Goal: Transaction & Acquisition: Purchase product/service

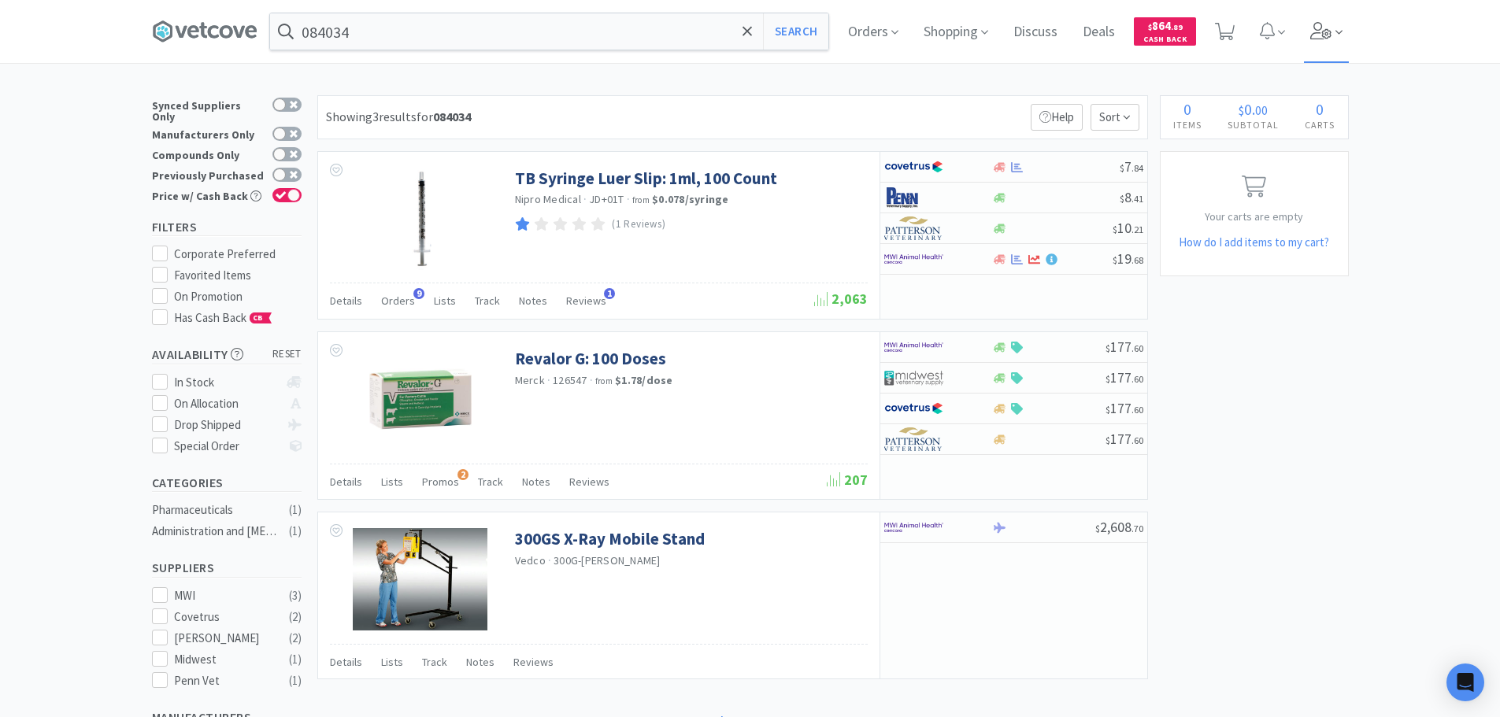
click at [1208, 30] on icon at bounding box center [1320, 30] width 21 height 17
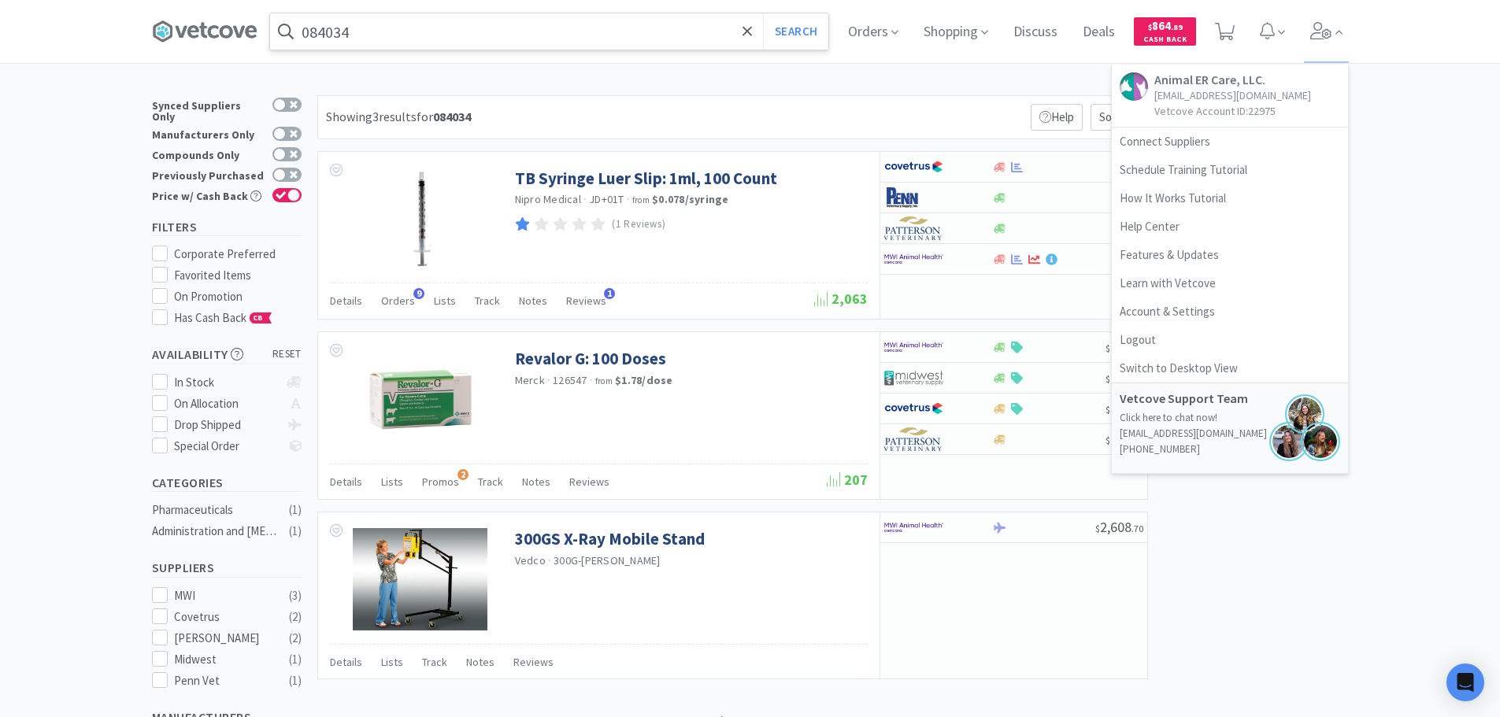
click at [472, 32] on input "084034" at bounding box center [549, 31] width 558 height 36
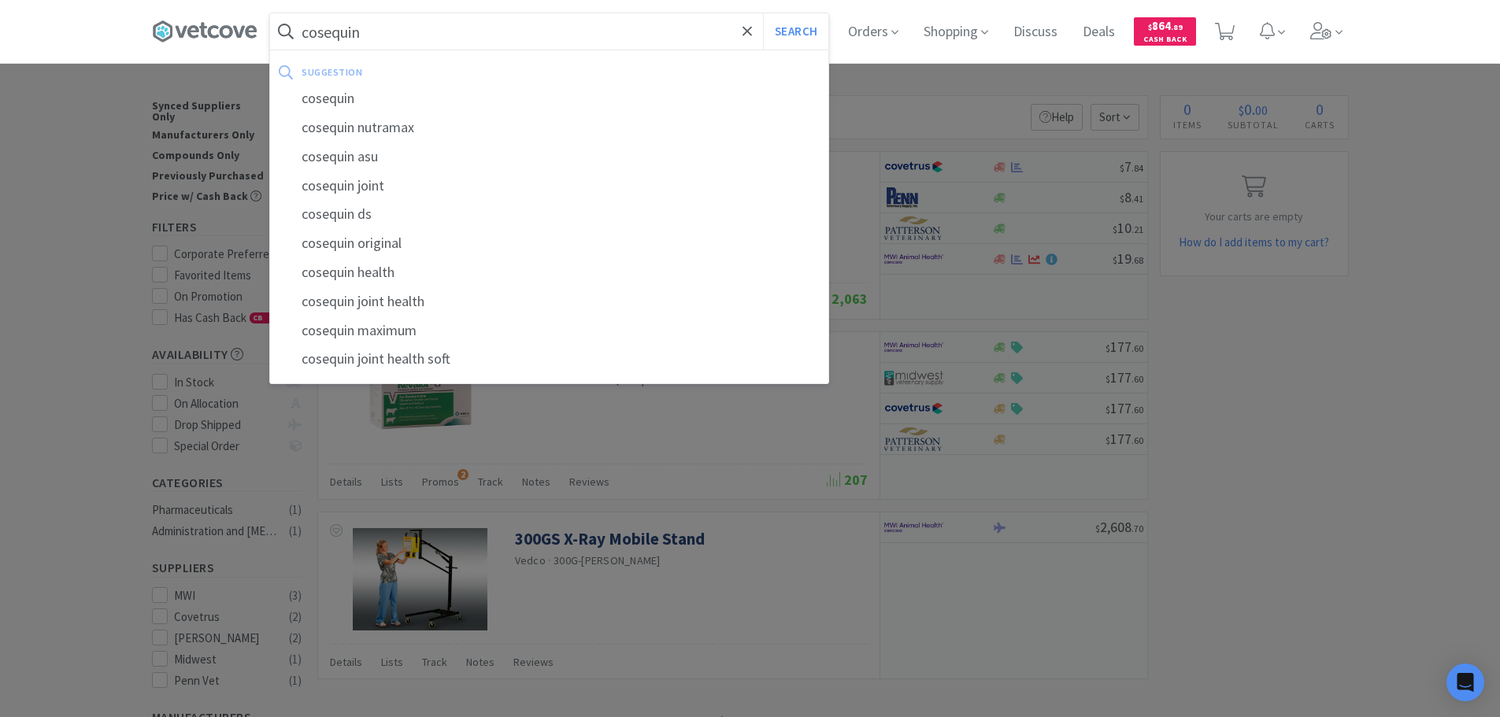
click at [763, 13] on button "Search" at bounding box center [795, 31] width 65 height 36
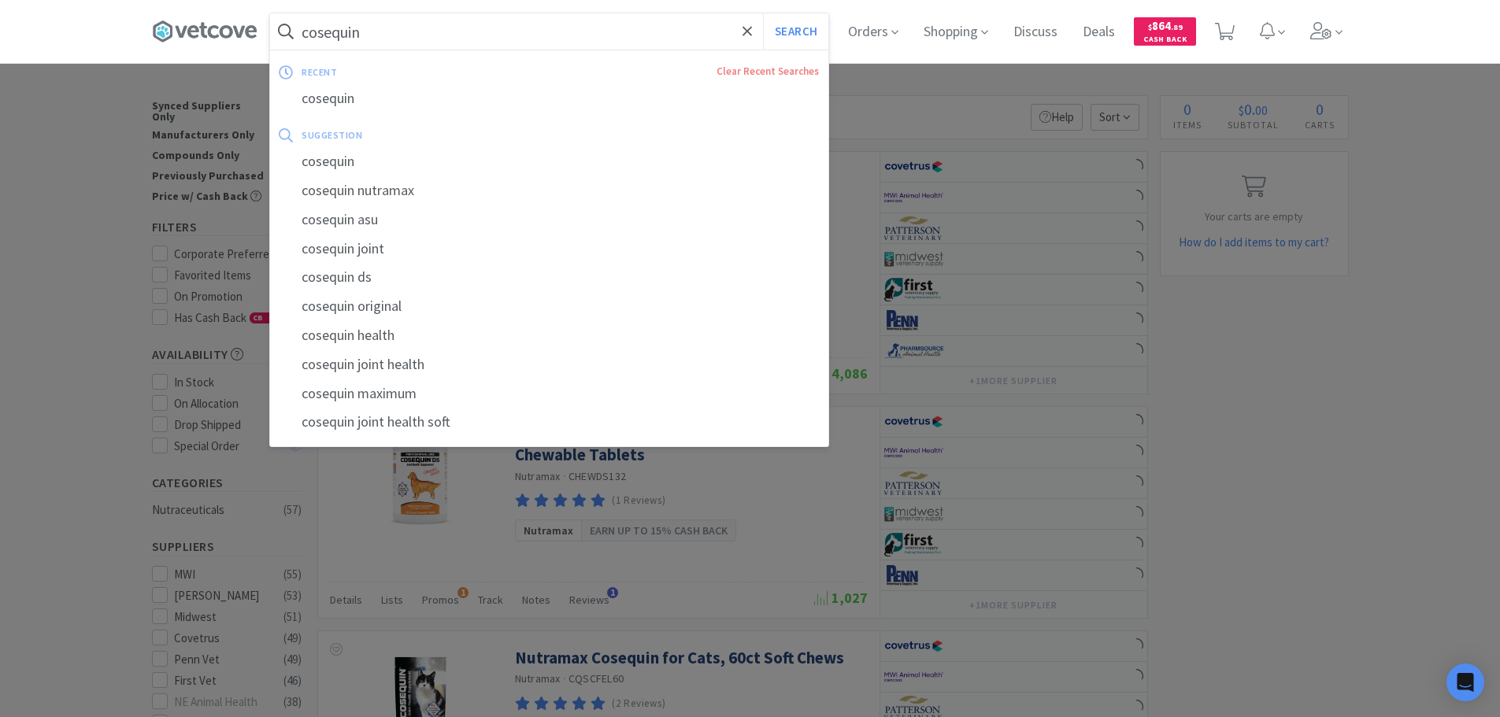
click at [472, 32] on input "cosequin" at bounding box center [549, 31] width 558 height 36
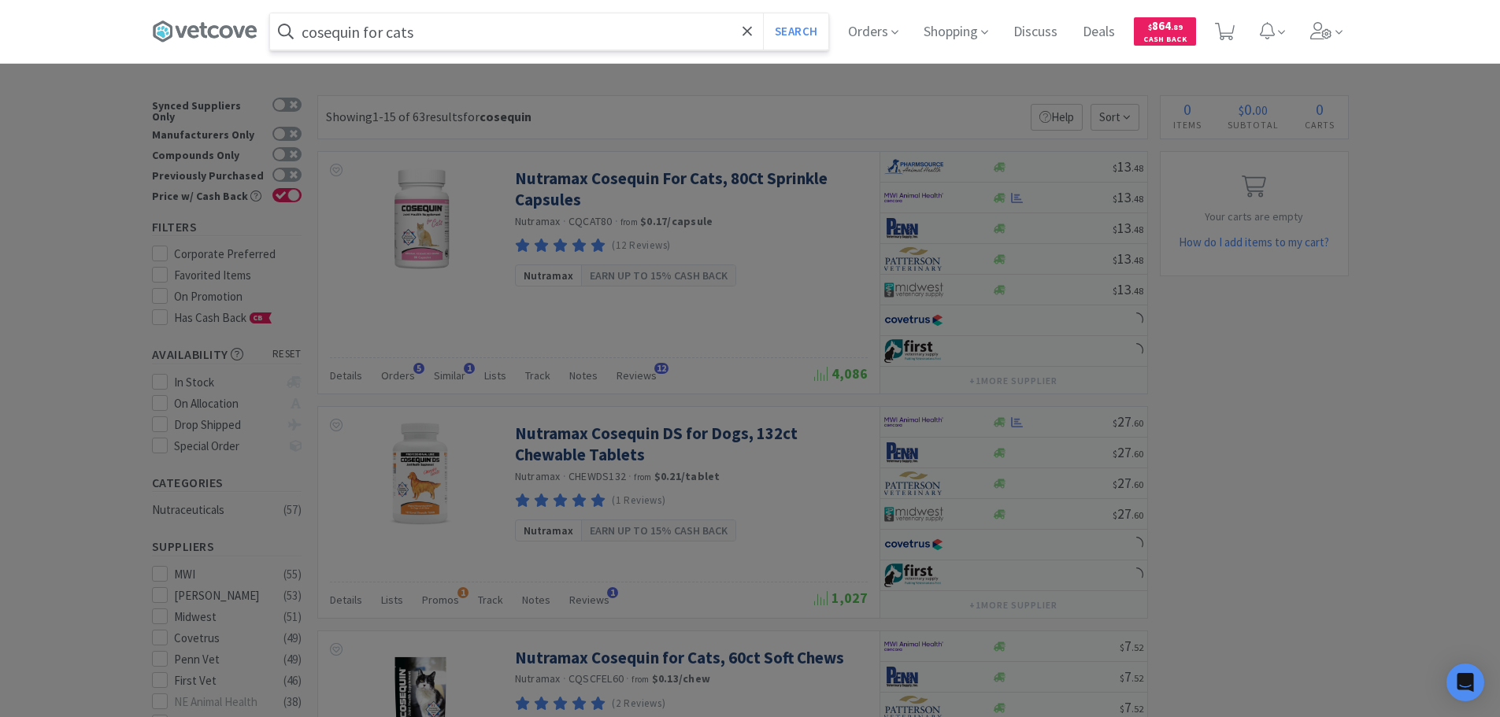
type input "cosequin for cats"
click at [763, 13] on button "Search" at bounding box center [795, 31] width 65 height 36
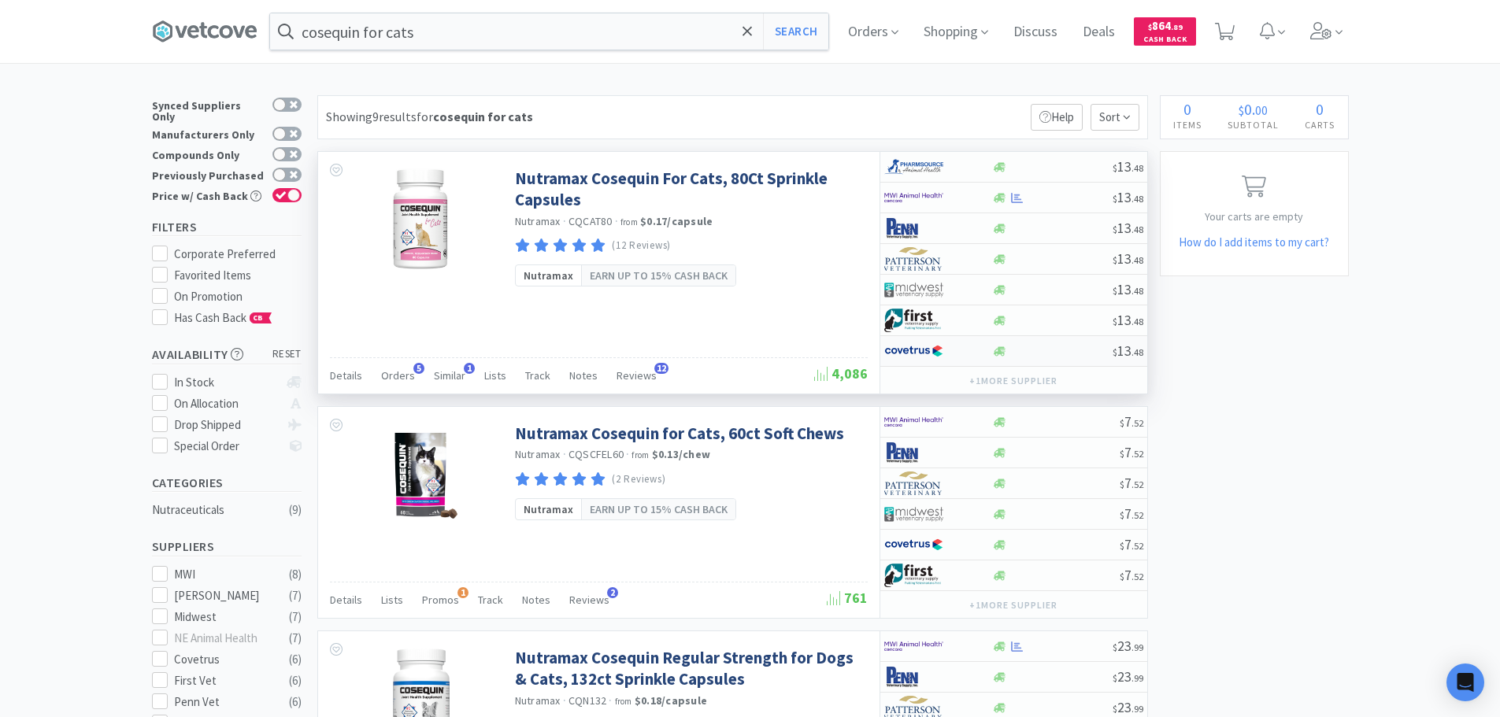
click at [1067, 350] on div at bounding box center [1052, 352] width 120 height 12
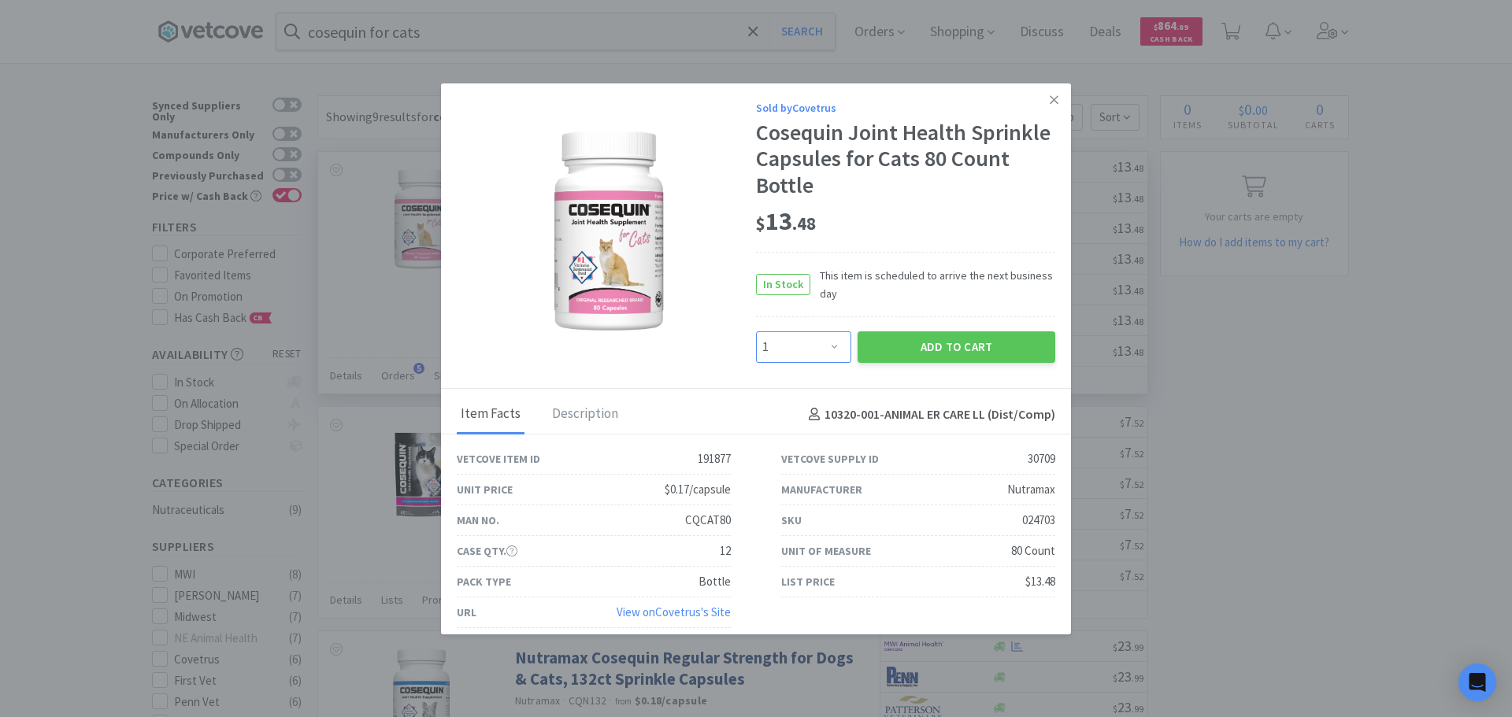
drag, startPoint x: 791, startPoint y: 350, endPoint x: 794, endPoint y: 334, distance: 16.7
click at [791, 350] on select "Enter Quantity 1 2 3 4 5 6 7 8 9 10 11 12 13 14 15 16 17 18 19 20 Enter Quantity" at bounding box center [803, 346] width 95 height 31
select select "2"
click at [756, 331] on select "Enter Quantity 1 2 3 4 5 6 7 8 9 10 11 12 13 14 15 16 17 18 19 20 Enter Quantity" at bounding box center [803, 346] width 95 height 31
click at [884, 346] on button "Add to Cart" at bounding box center [956, 346] width 198 height 31
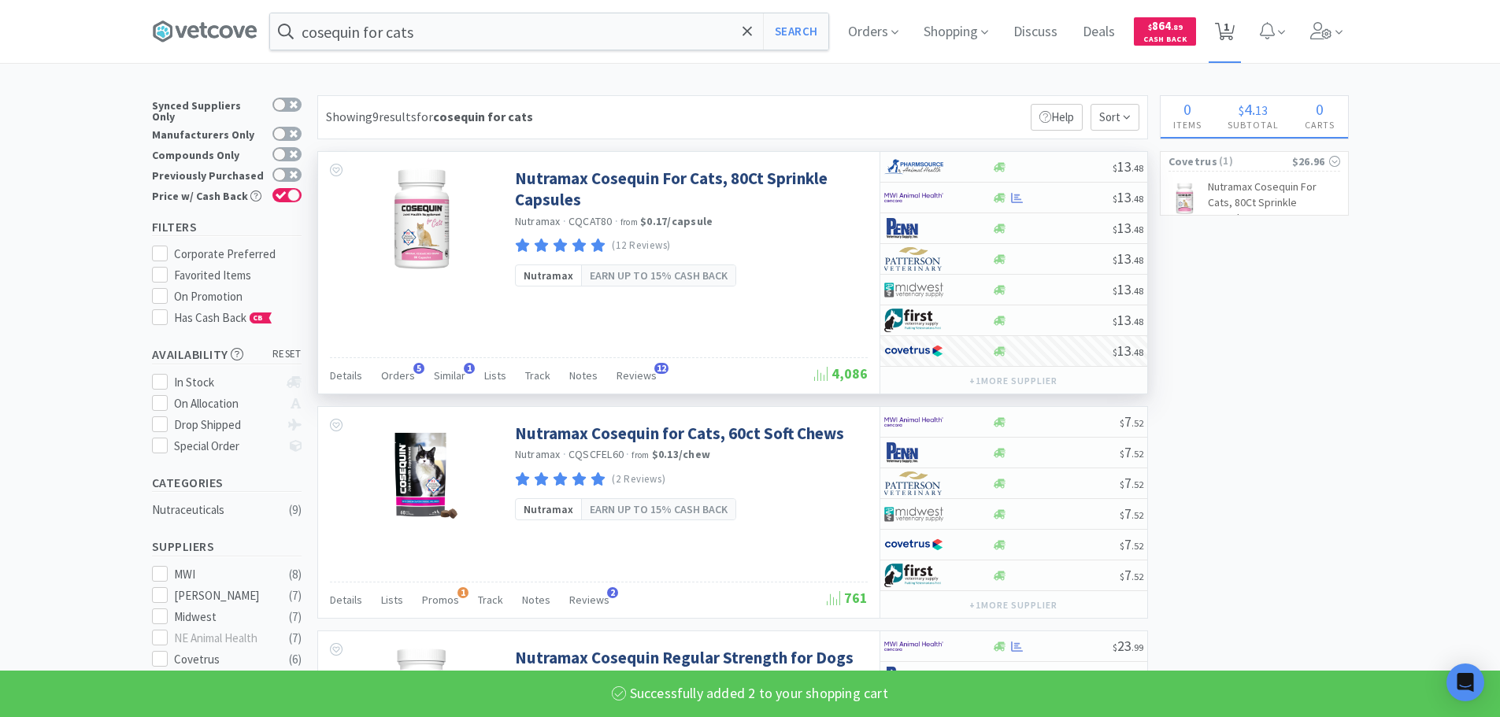
click at [1208, 39] on icon at bounding box center [1225, 31] width 20 height 17
select select "2"
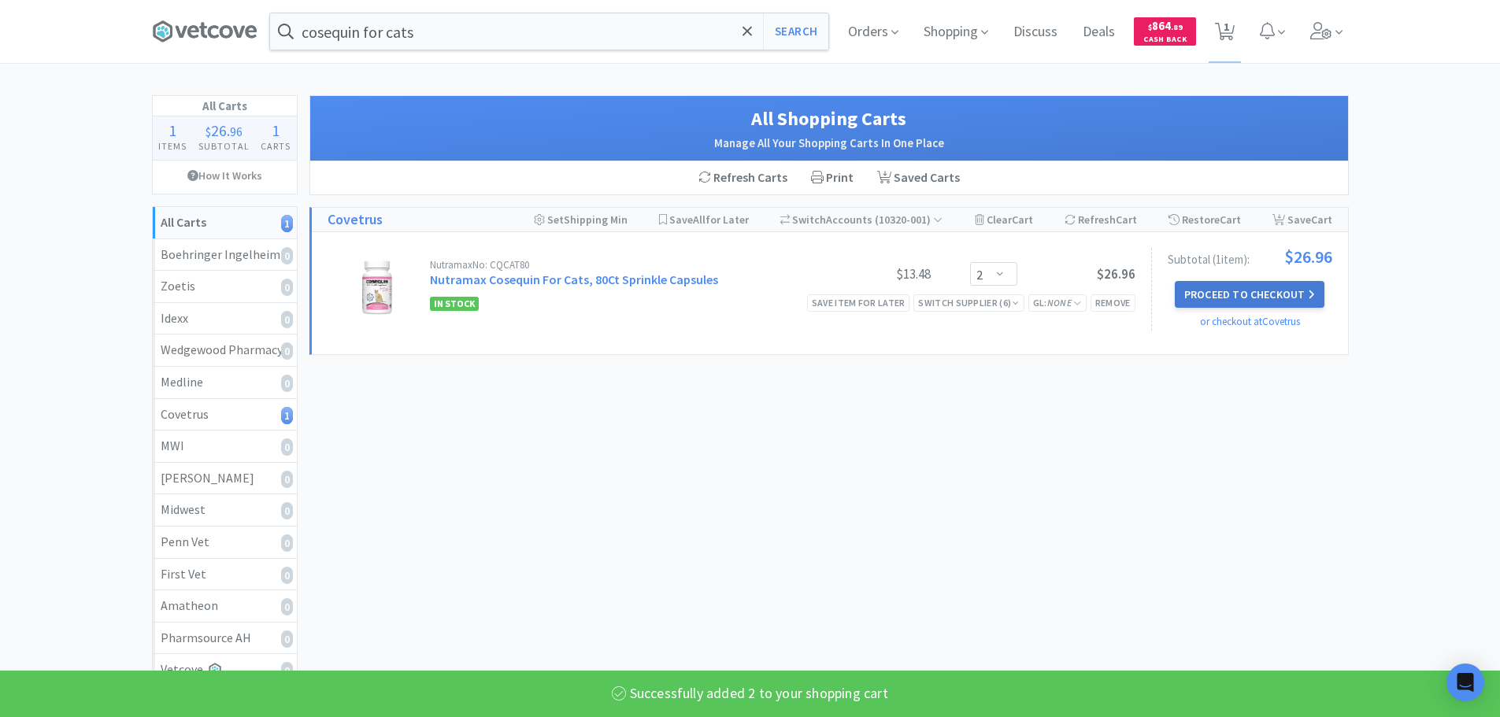
click at [1208, 284] on button "Proceed to Checkout" at bounding box center [1250, 294] width 150 height 27
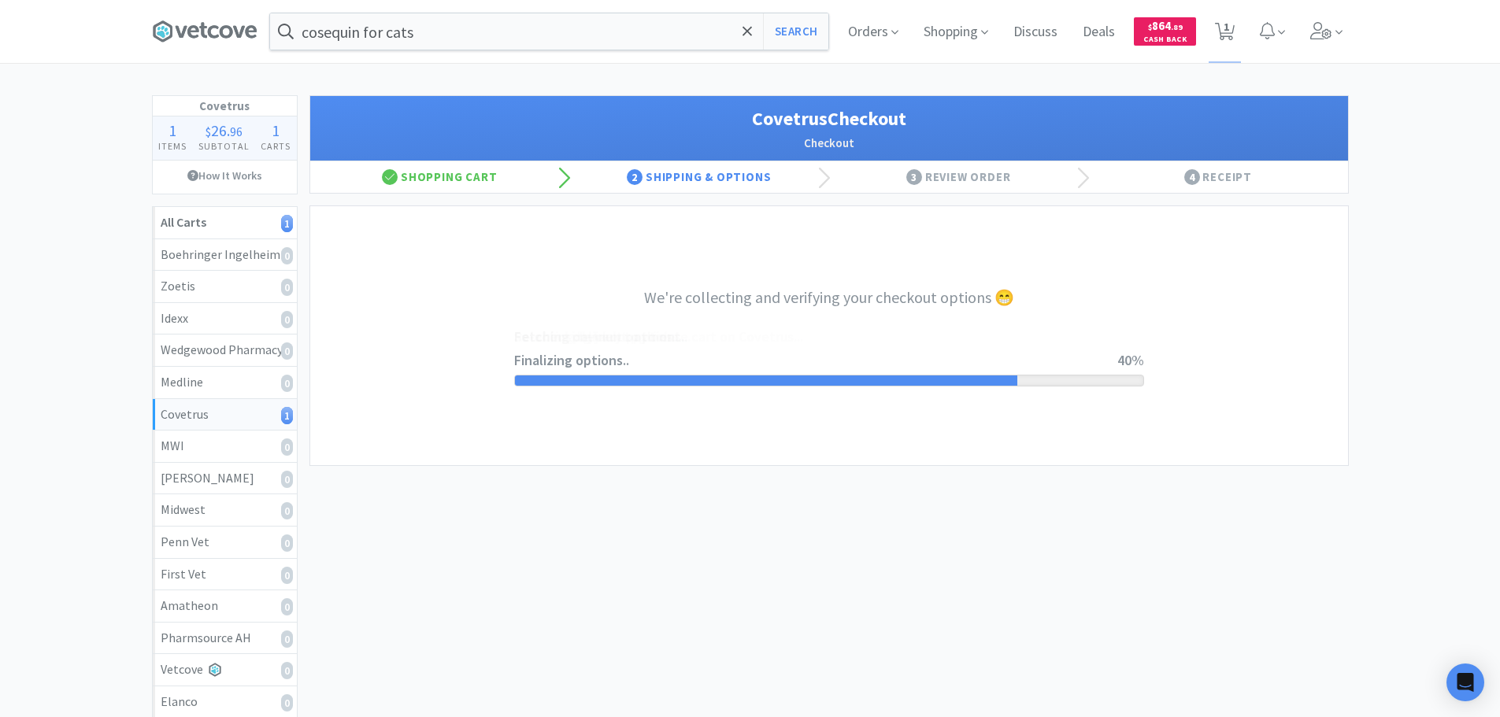
select select "ACCOUNT"
select select "cvt-standard-net"
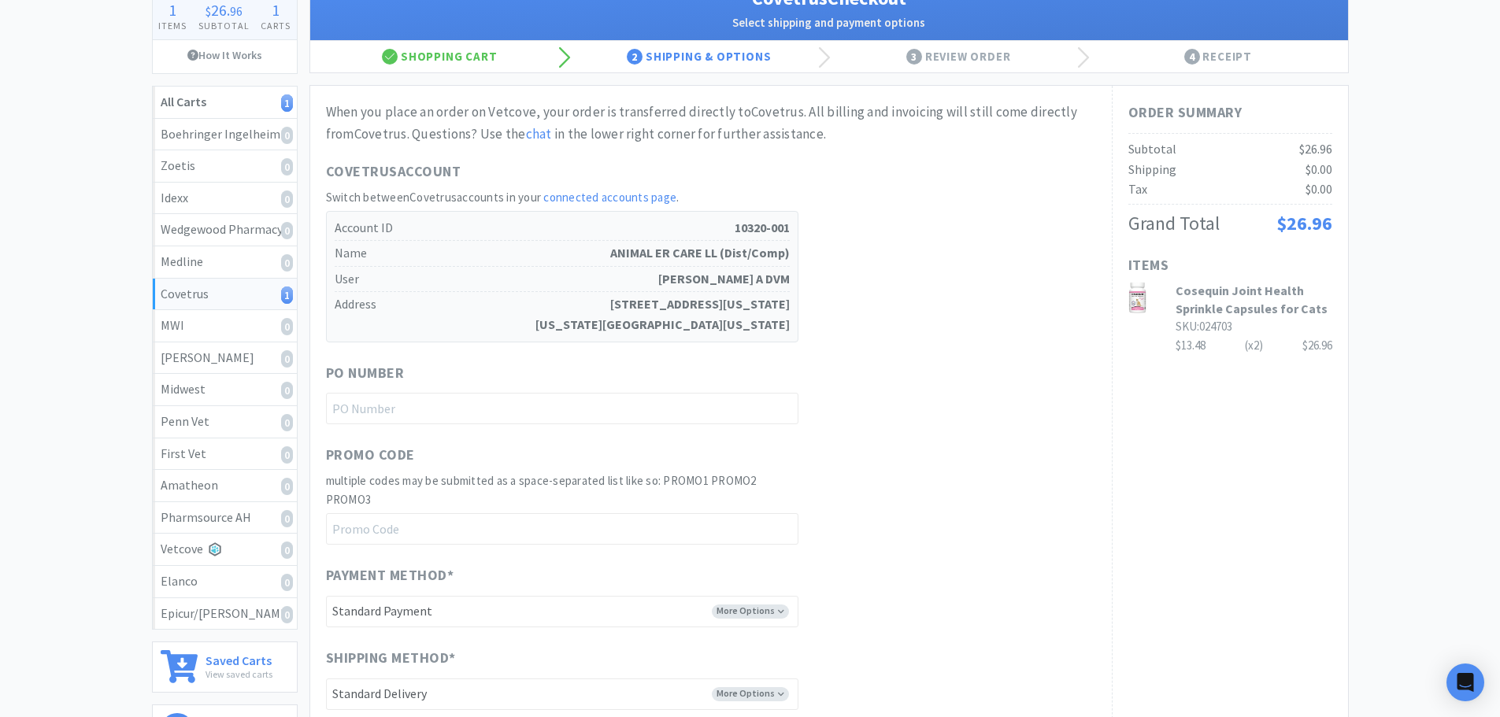
scroll to position [157, 0]
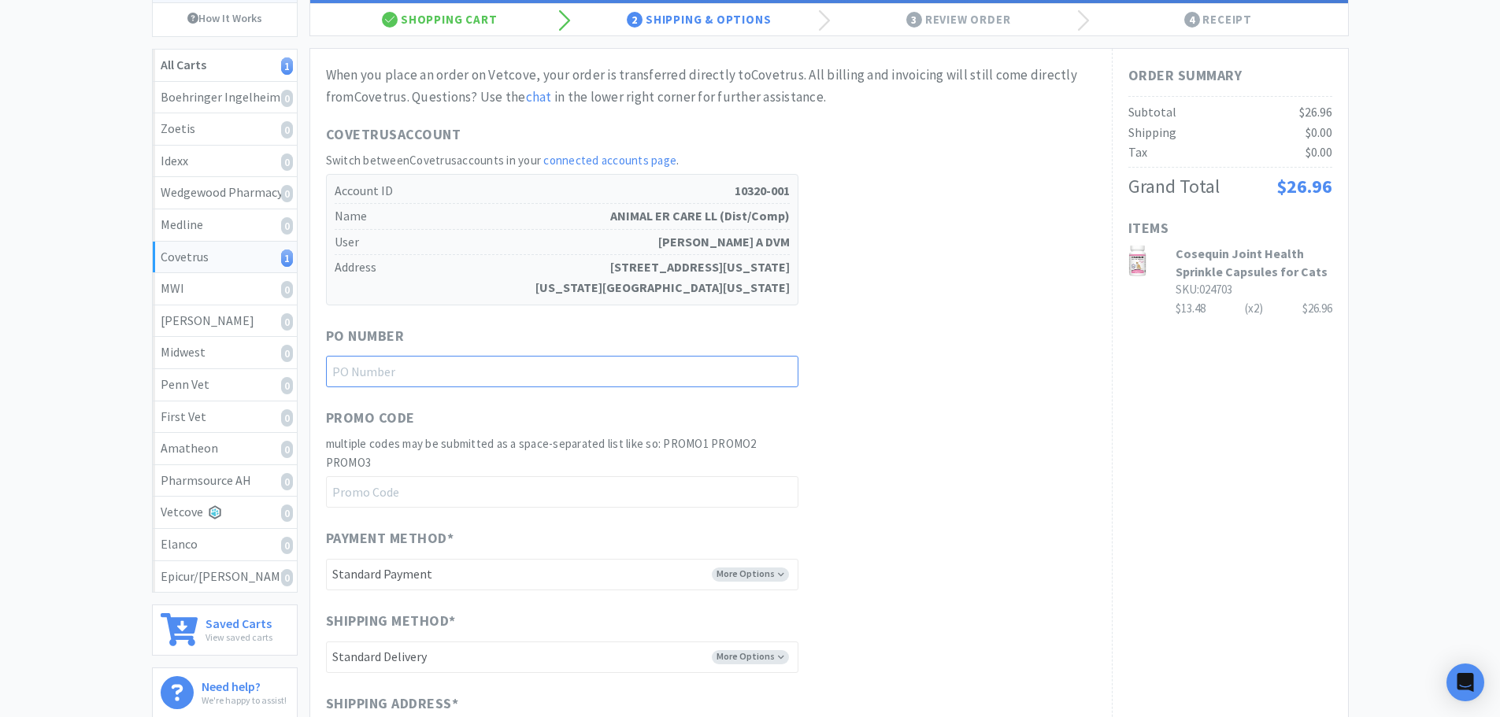
click at [505, 368] on input "text" at bounding box center [562, 371] width 472 height 31
type input "For Danika Hayden"
click at [1001, 447] on div "Promo Code multiple codes may be submitted as a space-separated list like so: P…" at bounding box center [711, 457] width 770 height 101
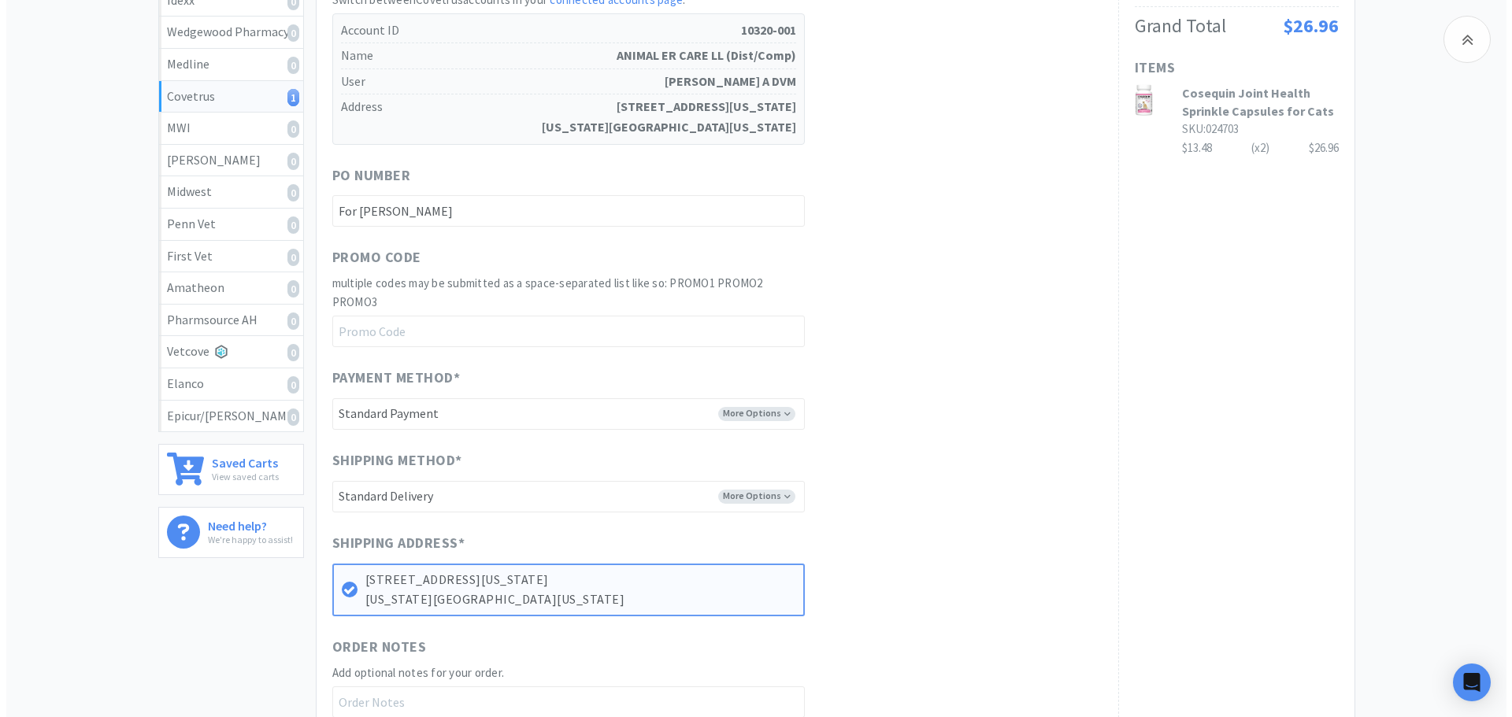
scroll to position [0, 0]
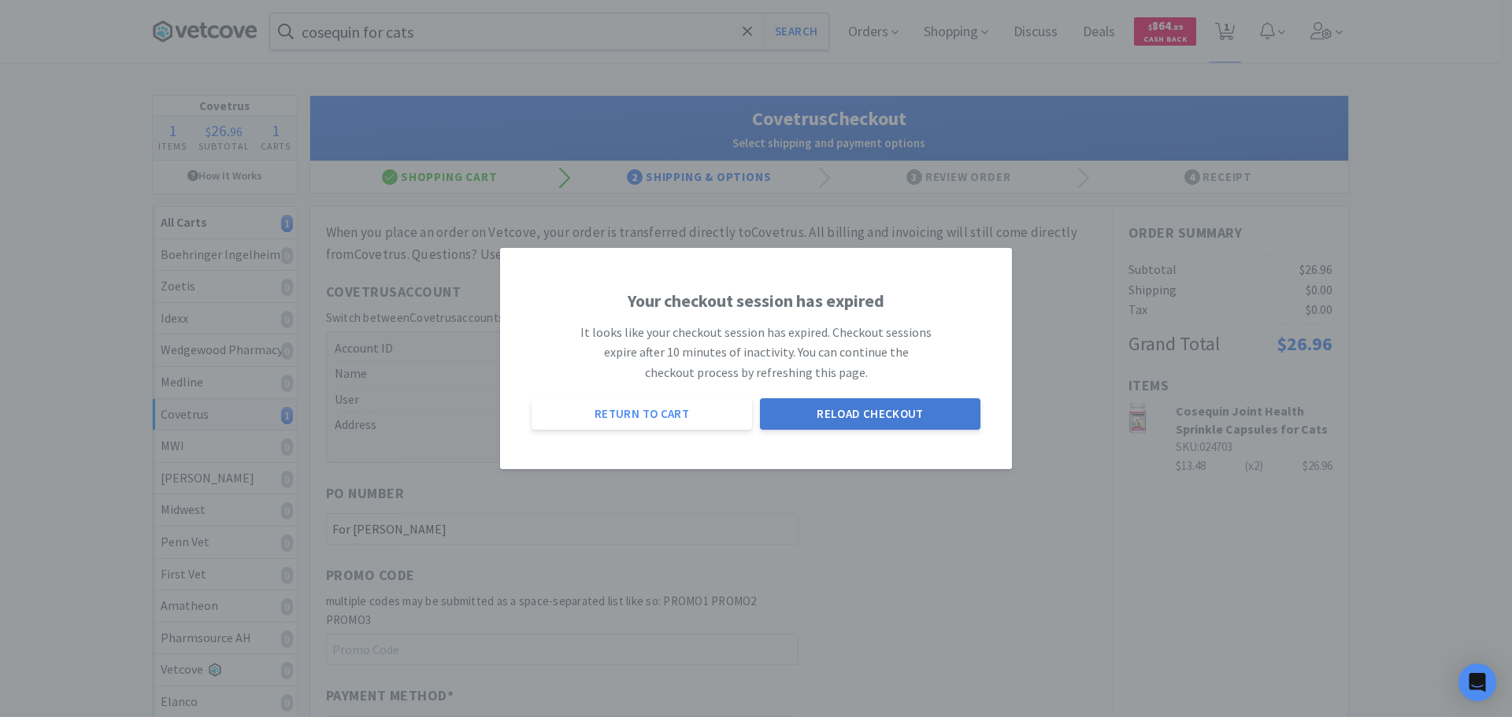
click at [871, 425] on button "Reload Checkout" at bounding box center [870, 413] width 220 height 31
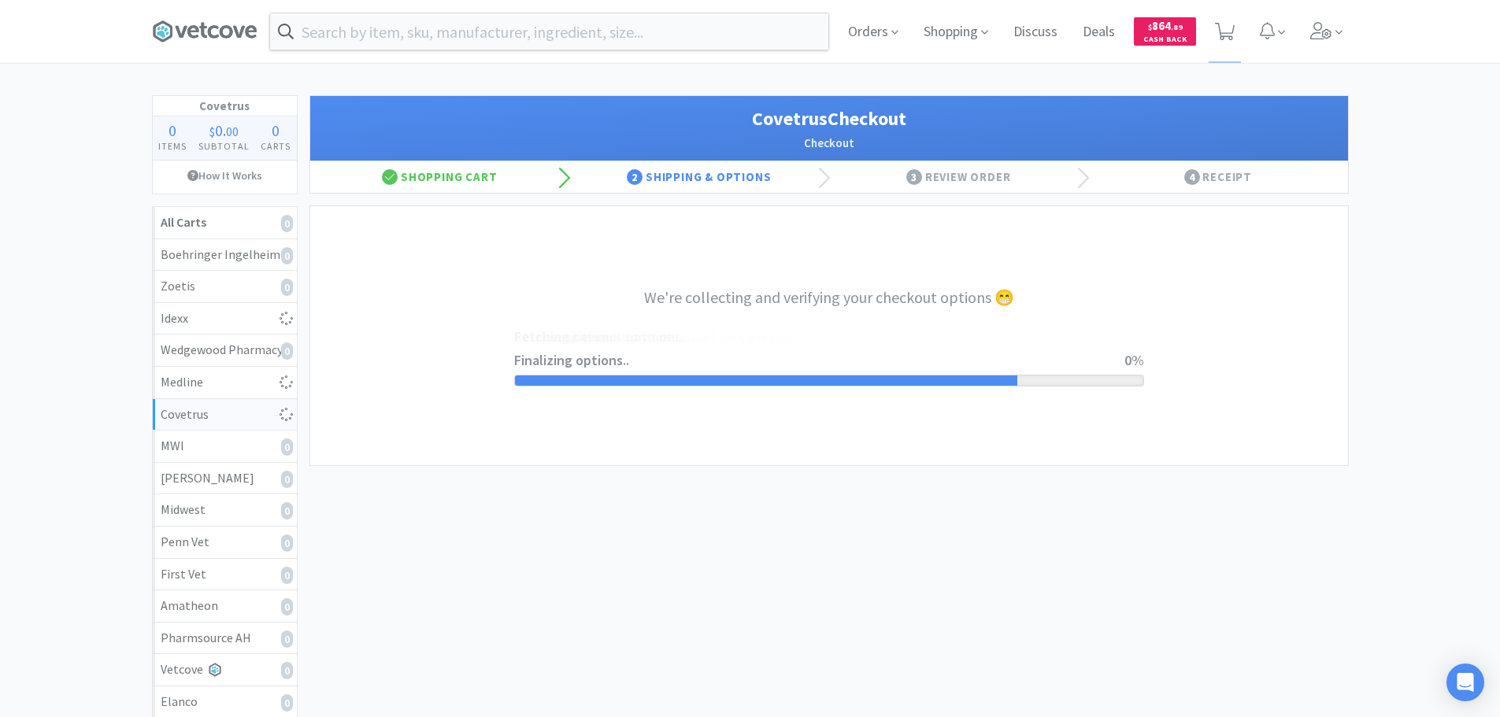
select select "ACCOUNT"
select select "cvt-standard-net"
